Goal: Communication & Community: Connect with others

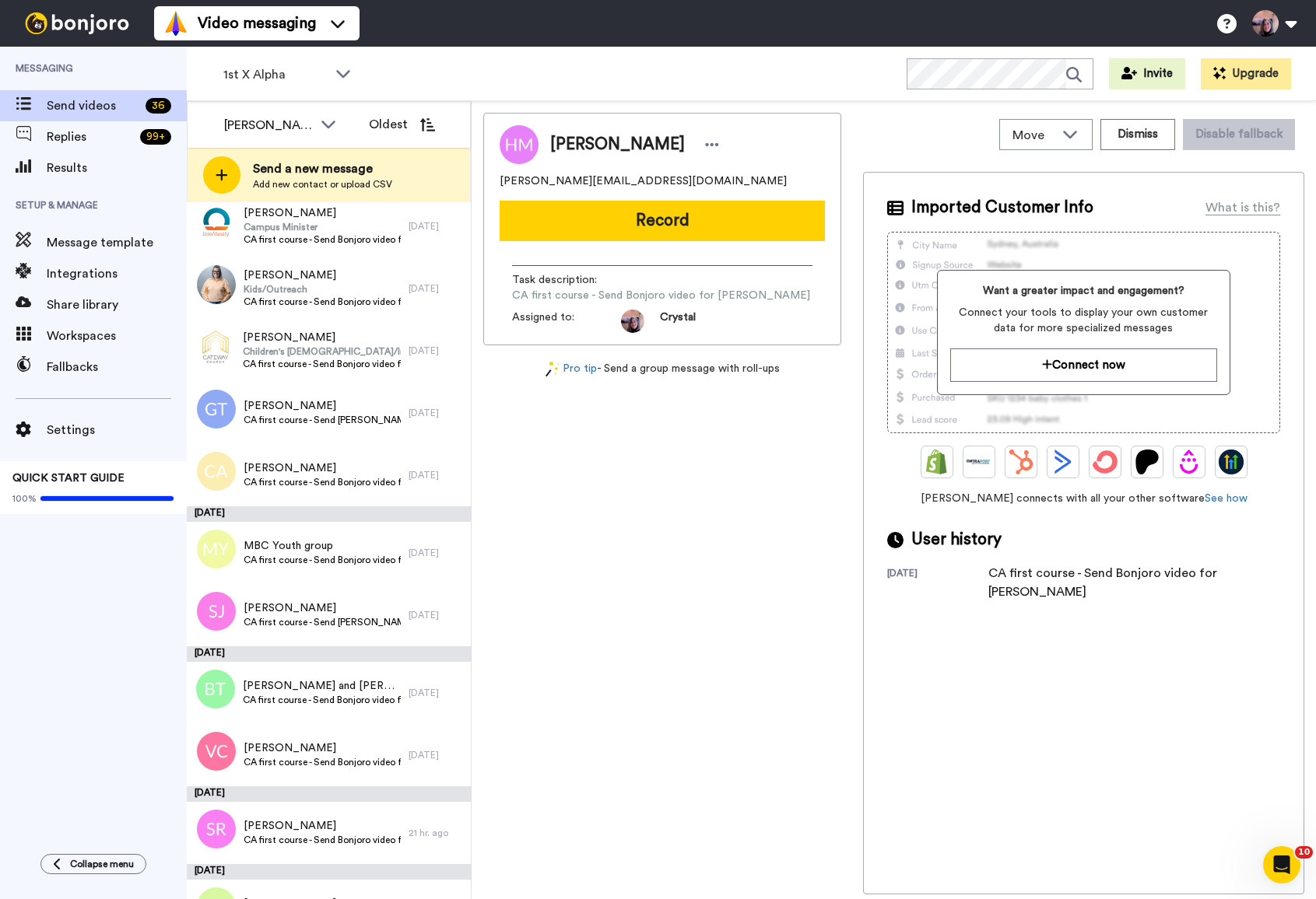
scroll to position [1746, 0]
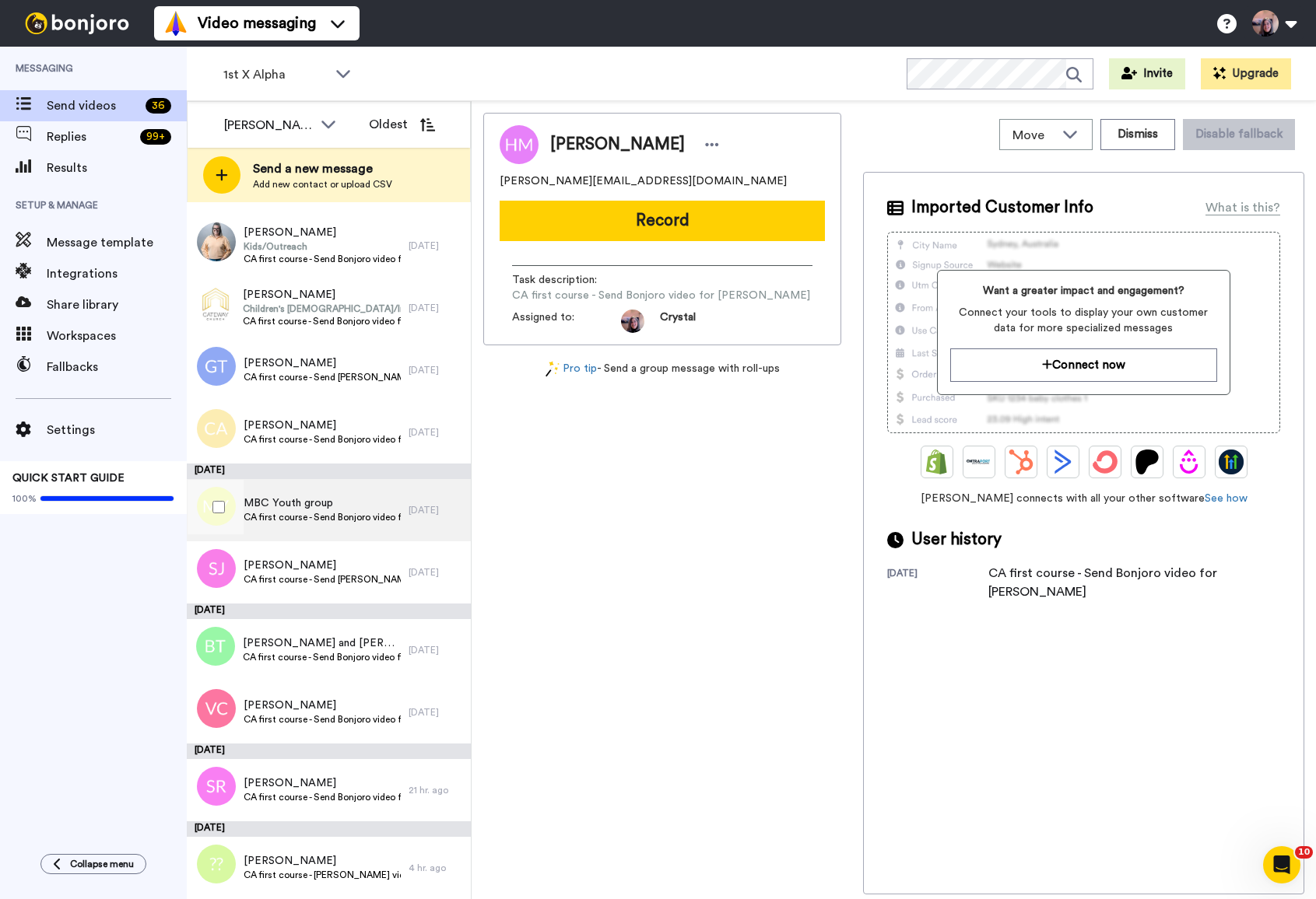
click at [253, 500] on span "MBC Youth group" at bounding box center [323, 504] width 157 height 16
click at [1144, 136] on button "Dismiss" at bounding box center [1137, 135] width 75 height 31
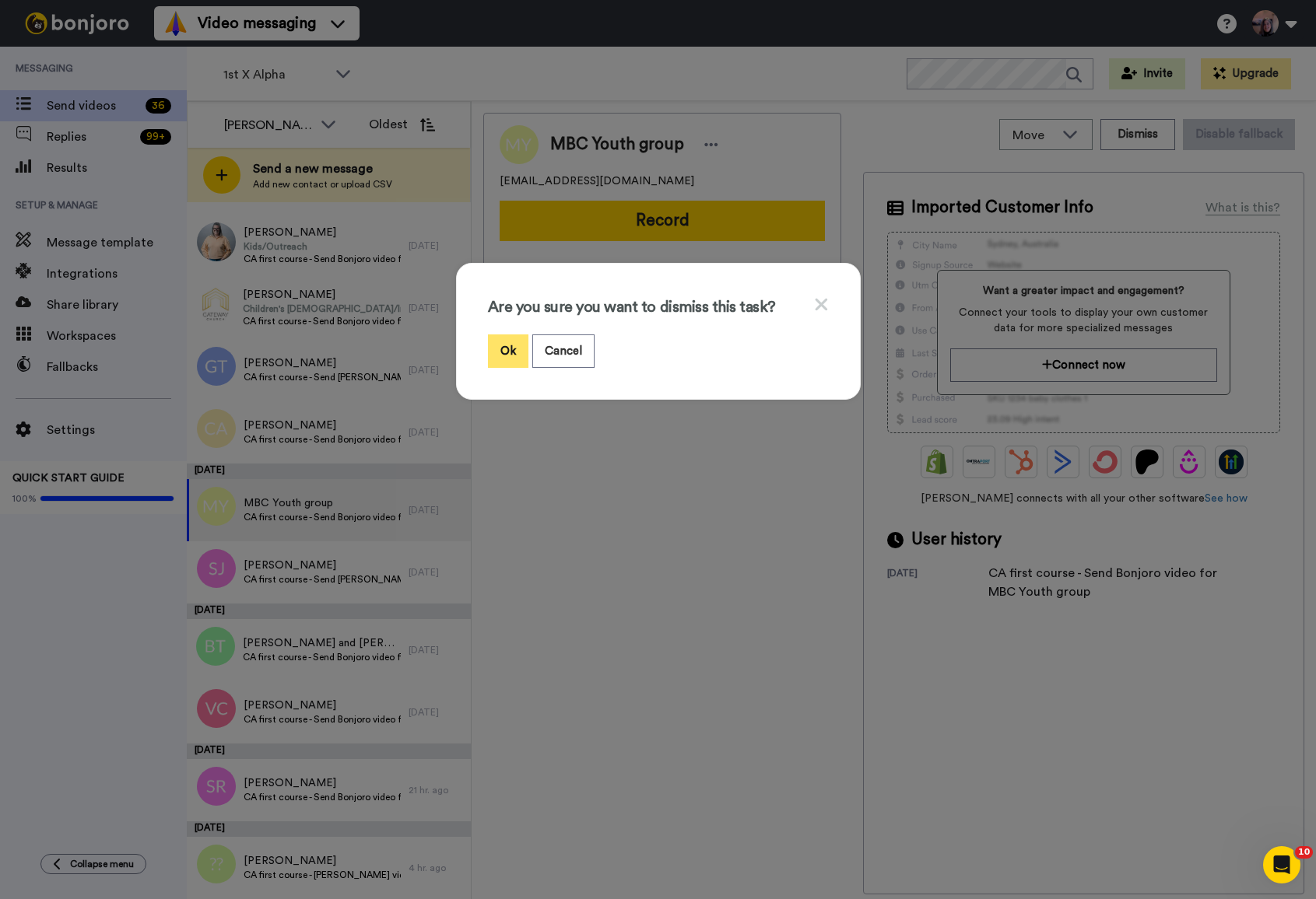
click at [508, 352] on button "Ok" at bounding box center [508, 351] width 40 height 33
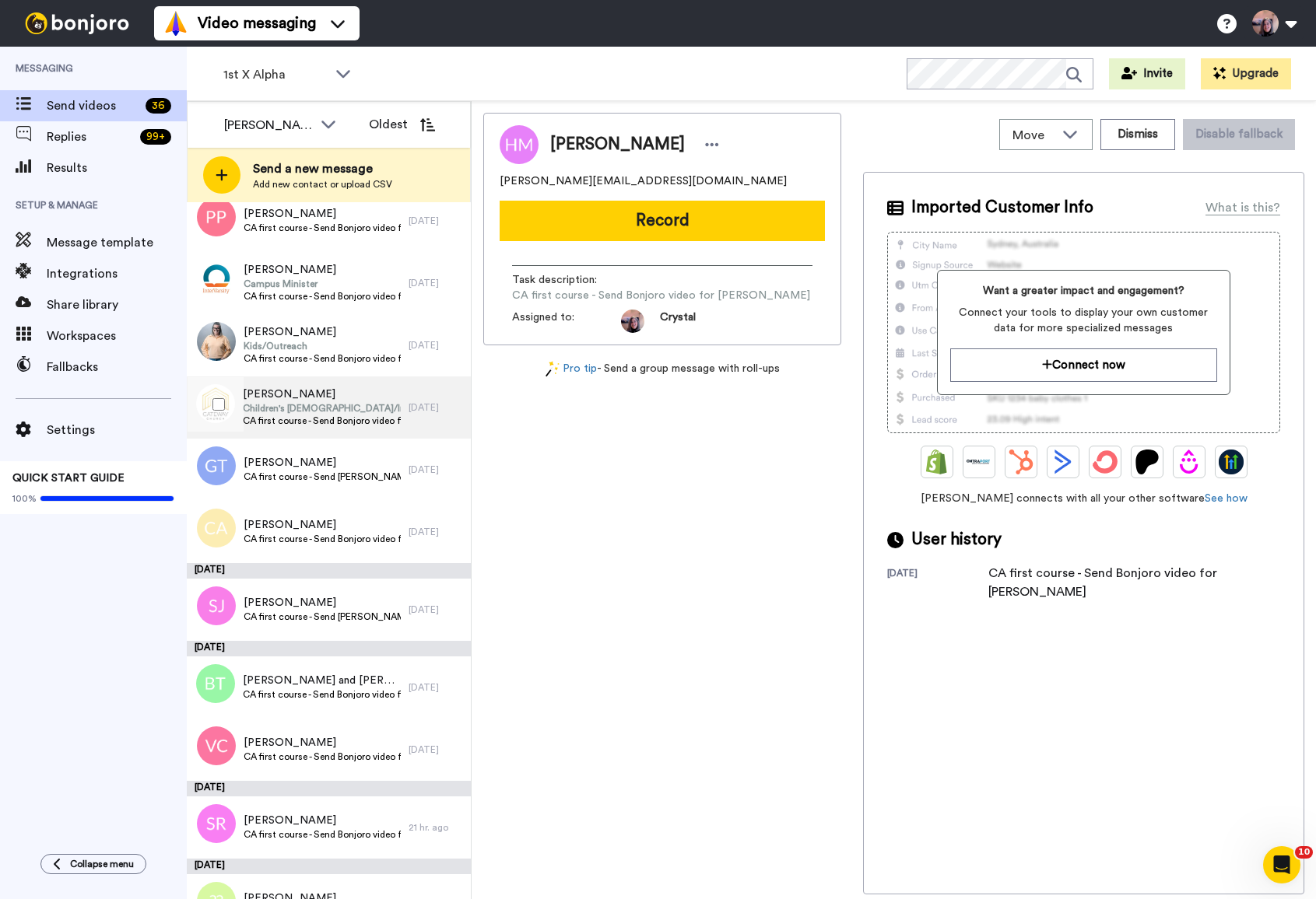
scroll to position [1652, 0]
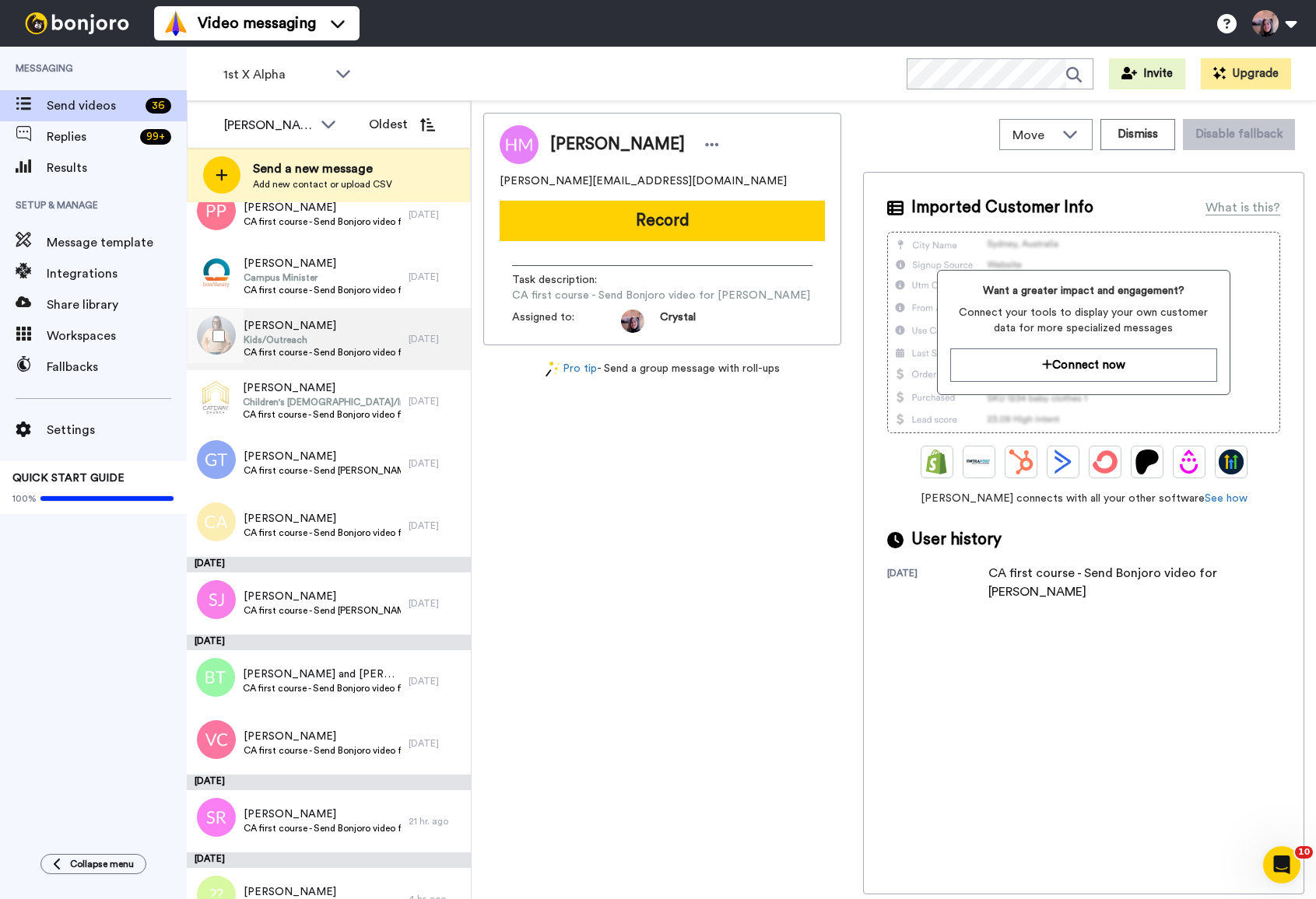
click at [329, 330] on span "[PERSON_NAME]" at bounding box center [323, 327] width 157 height 16
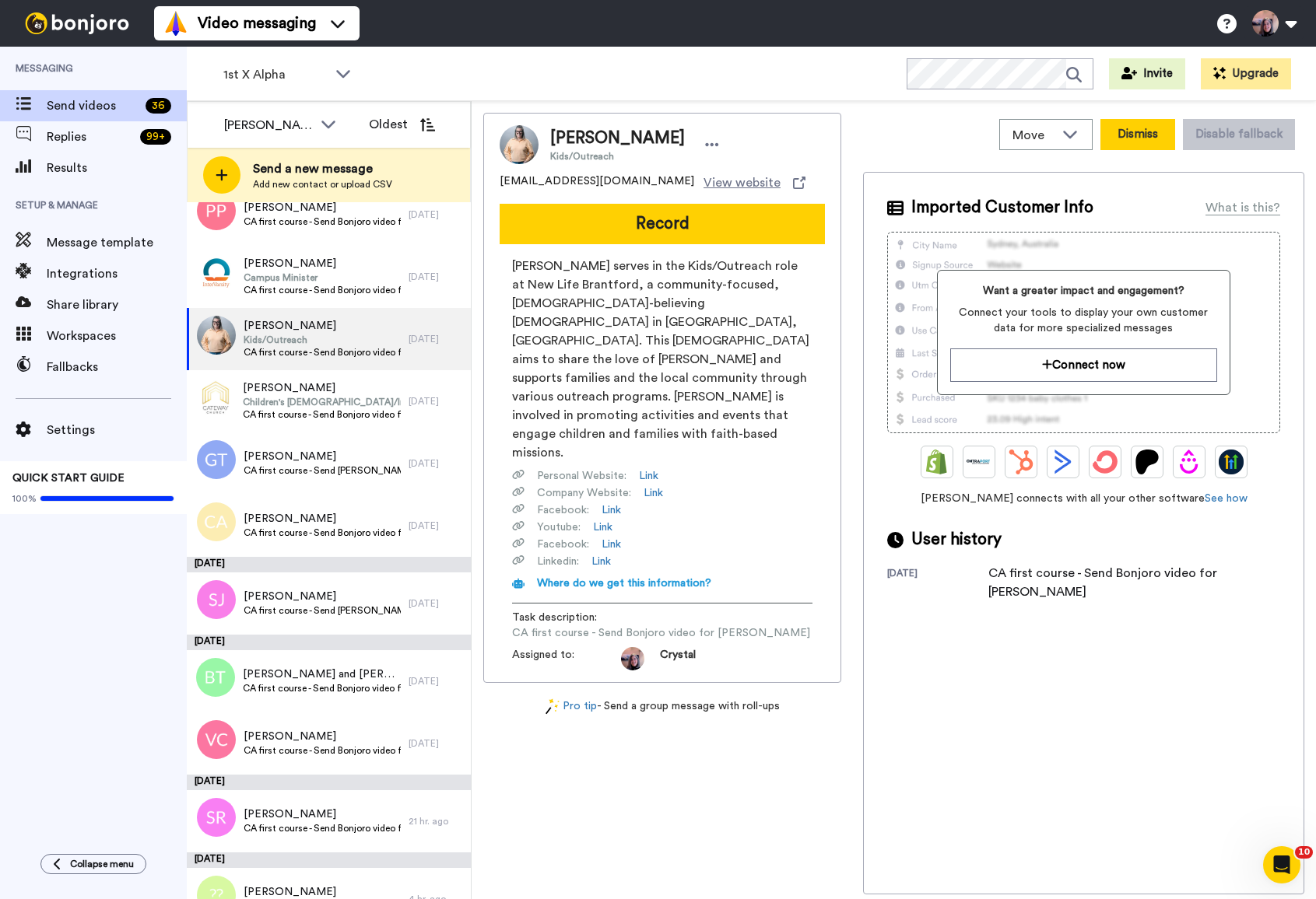
click at [1133, 132] on button "Dismiss" at bounding box center [1137, 135] width 75 height 31
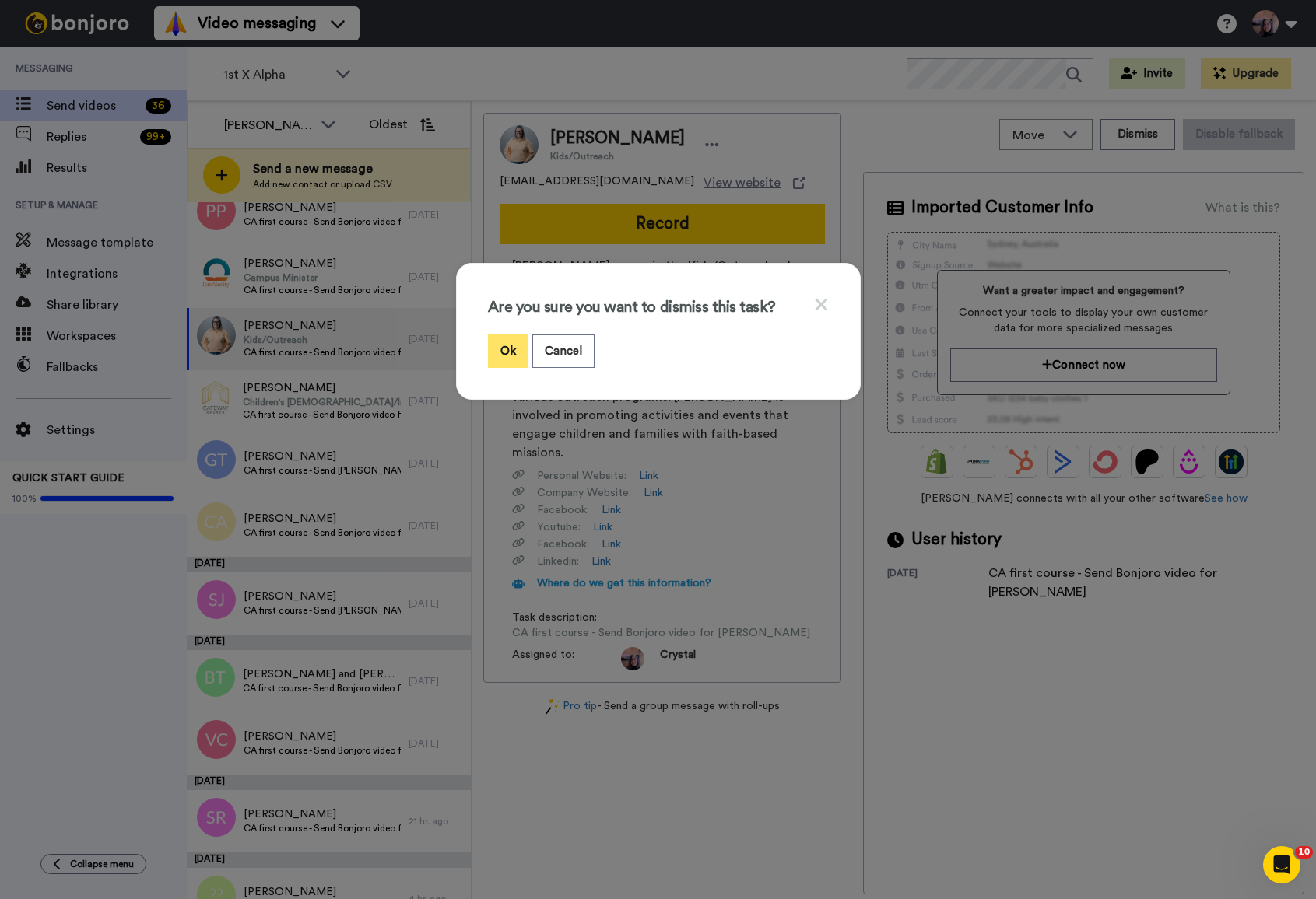
click at [505, 343] on button "Ok" at bounding box center [508, 351] width 40 height 33
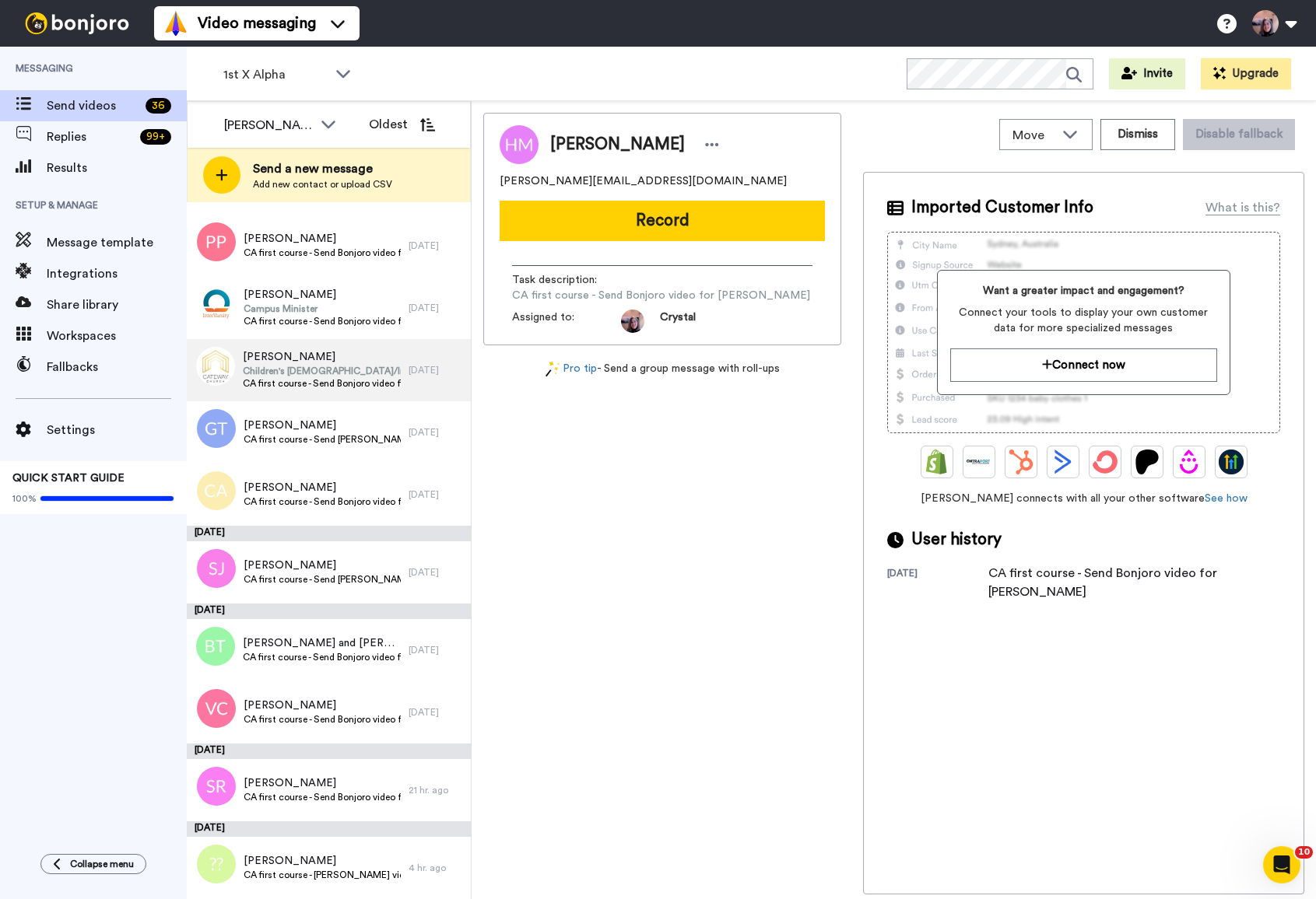
scroll to position [1621, 0]
click at [315, 367] on span "Children's [DEMOGRAPHIC_DATA]/Interim Youth [DEMOGRAPHIC_DATA]" at bounding box center [322, 371] width 158 height 13
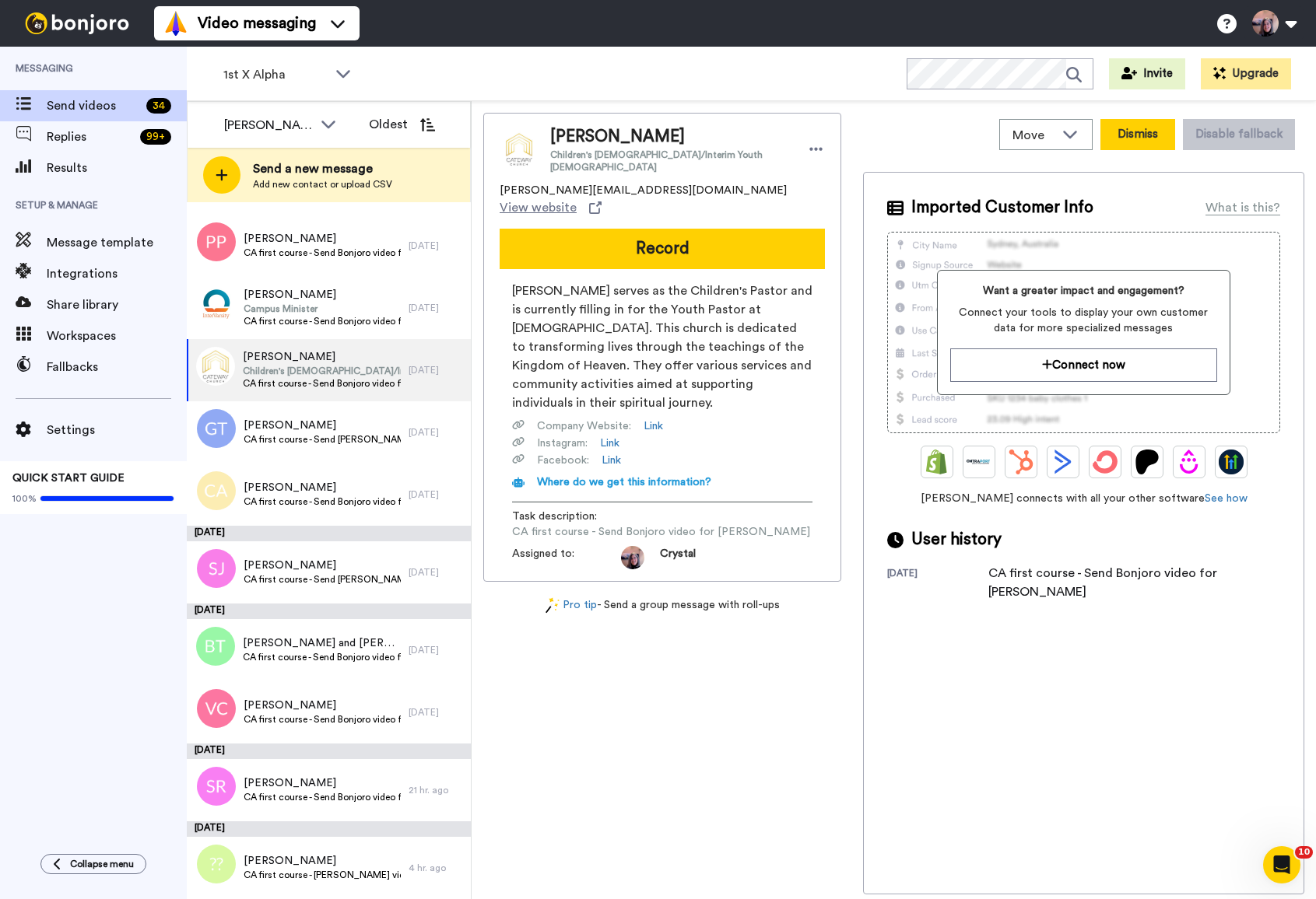
click at [1147, 136] on button "Dismiss" at bounding box center [1137, 135] width 75 height 31
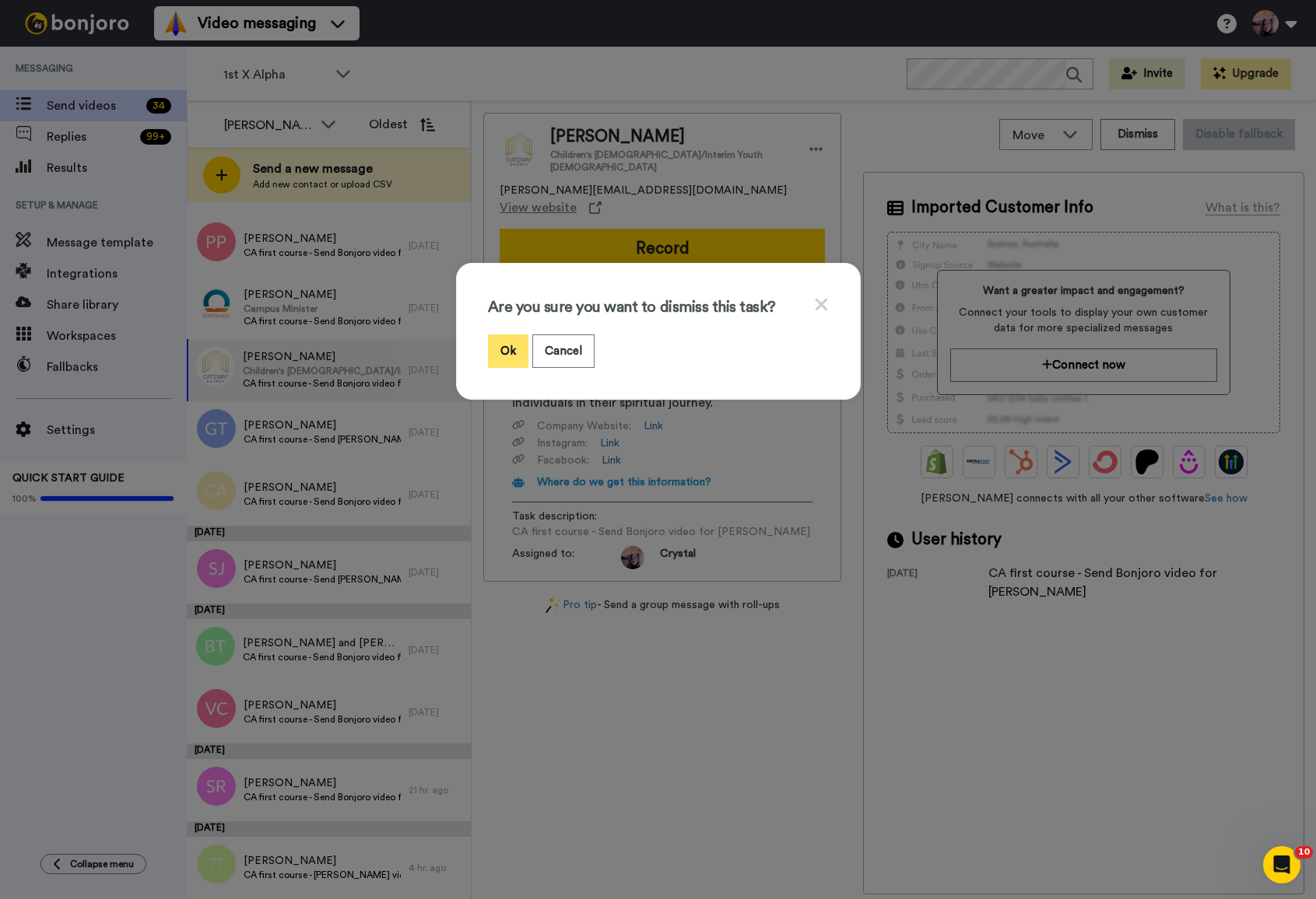
click at [504, 347] on button "Ok" at bounding box center [508, 351] width 40 height 33
